Goal: Task Accomplishment & Management: Use online tool/utility

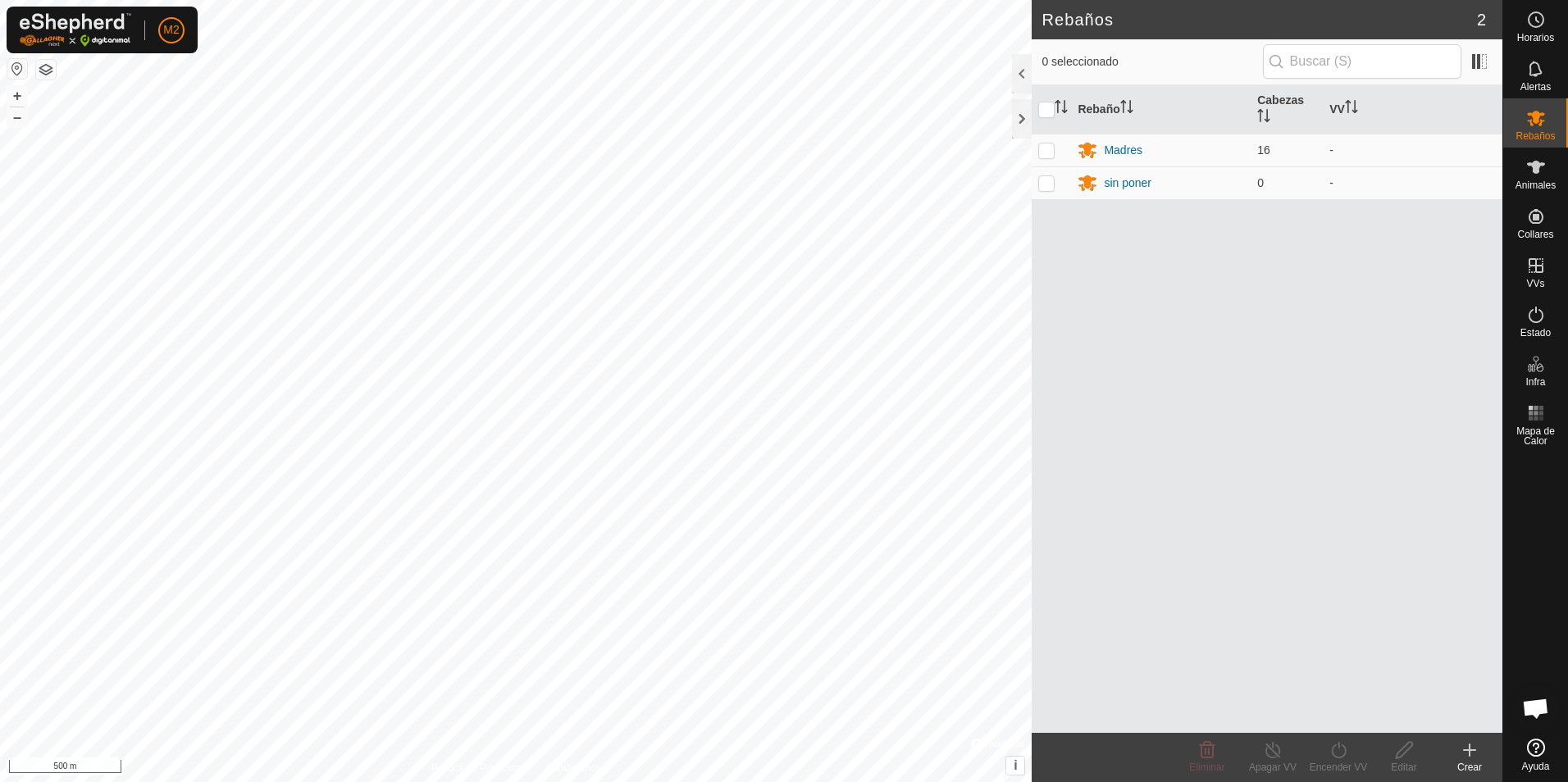
click at [22, 72] on button "button" at bounding box center [17, 69] width 20 height 20
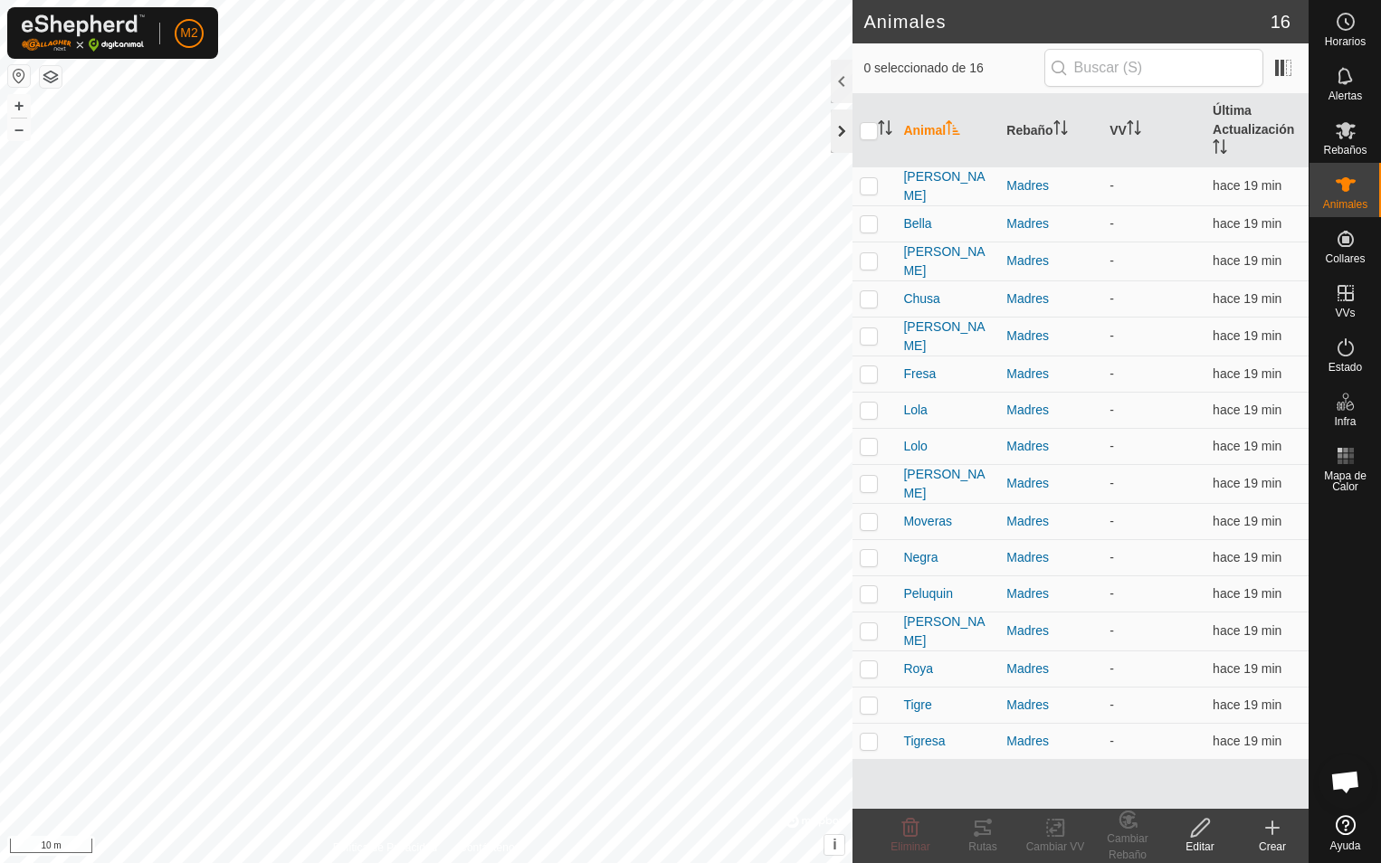
click at [838, 132] on div at bounding box center [842, 131] width 22 height 43
click at [867, 514] on p-checkbox at bounding box center [869, 521] width 18 height 14
checkbox input "true"
click at [975, 837] on icon at bounding box center [983, 828] width 22 height 22
